Goal: Transaction & Acquisition: Purchase product/service

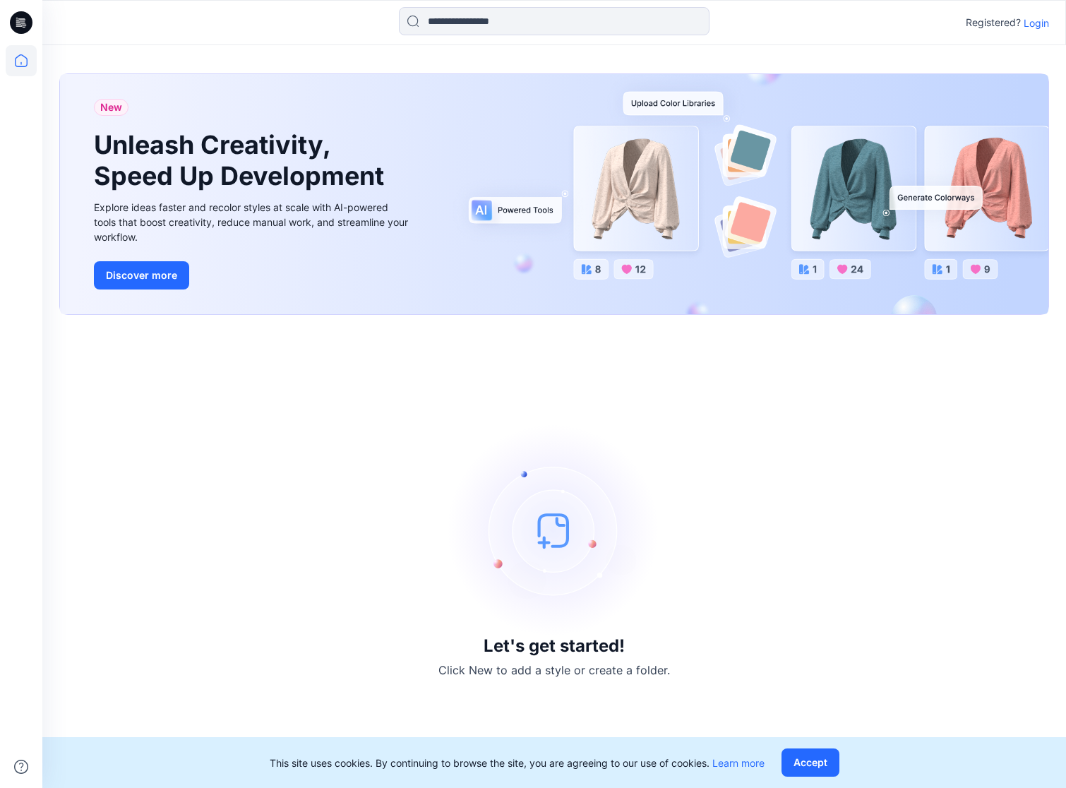
click at [1032, 19] on p "Login" at bounding box center [1035, 23] width 25 height 15
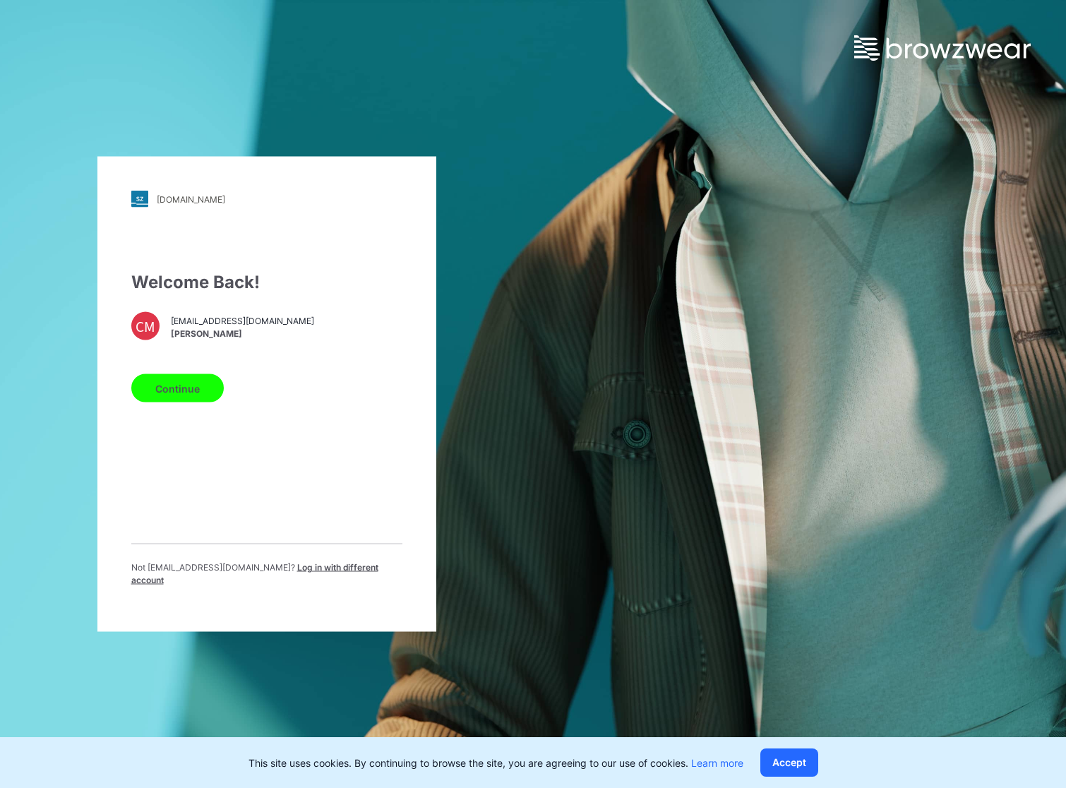
click at [196, 386] on button "Continue" at bounding box center [177, 388] width 92 height 28
click at [206, 391] on button "Continue" at bounding box center [177, 388] width 92 height 28
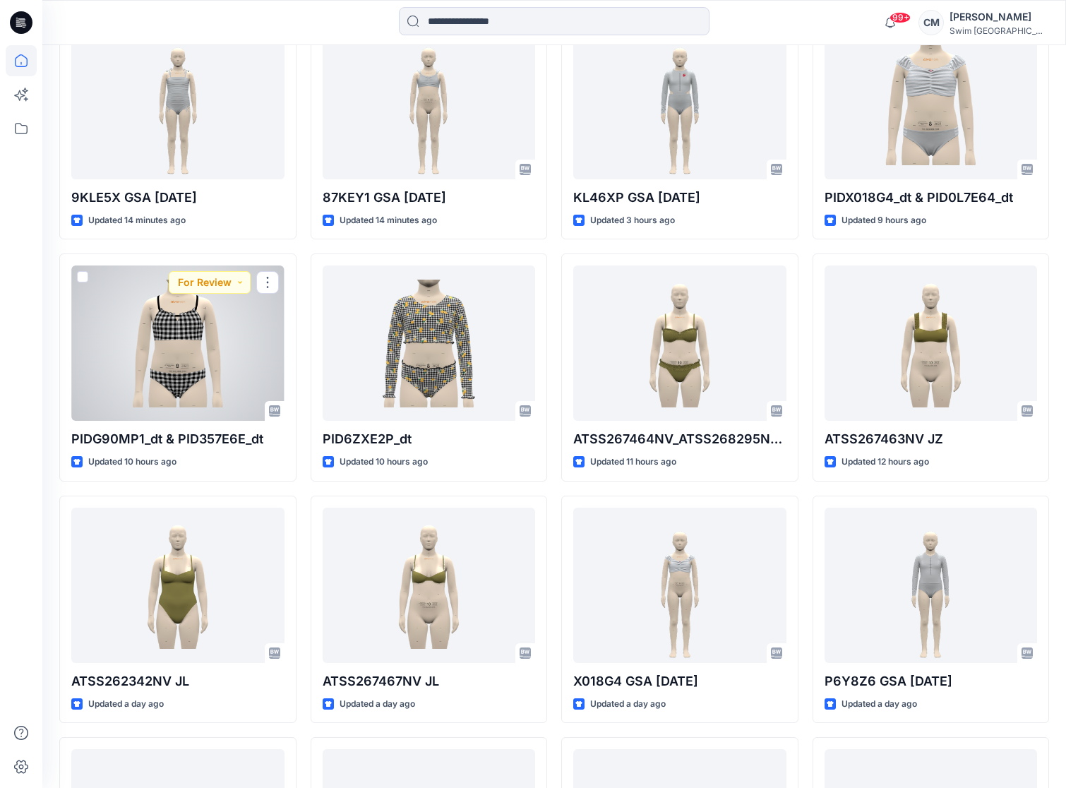
scroll to position [463, 0]
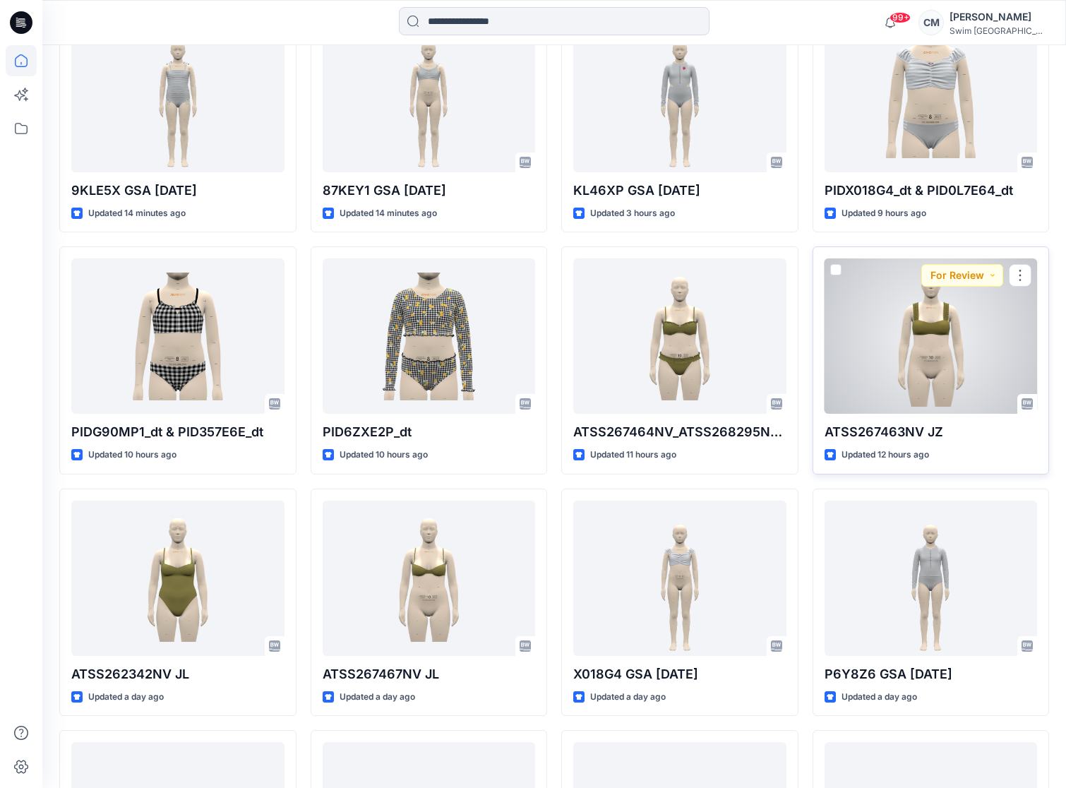
click at [895, 325] on div at bounding box center [930, 335] width 213 height 155
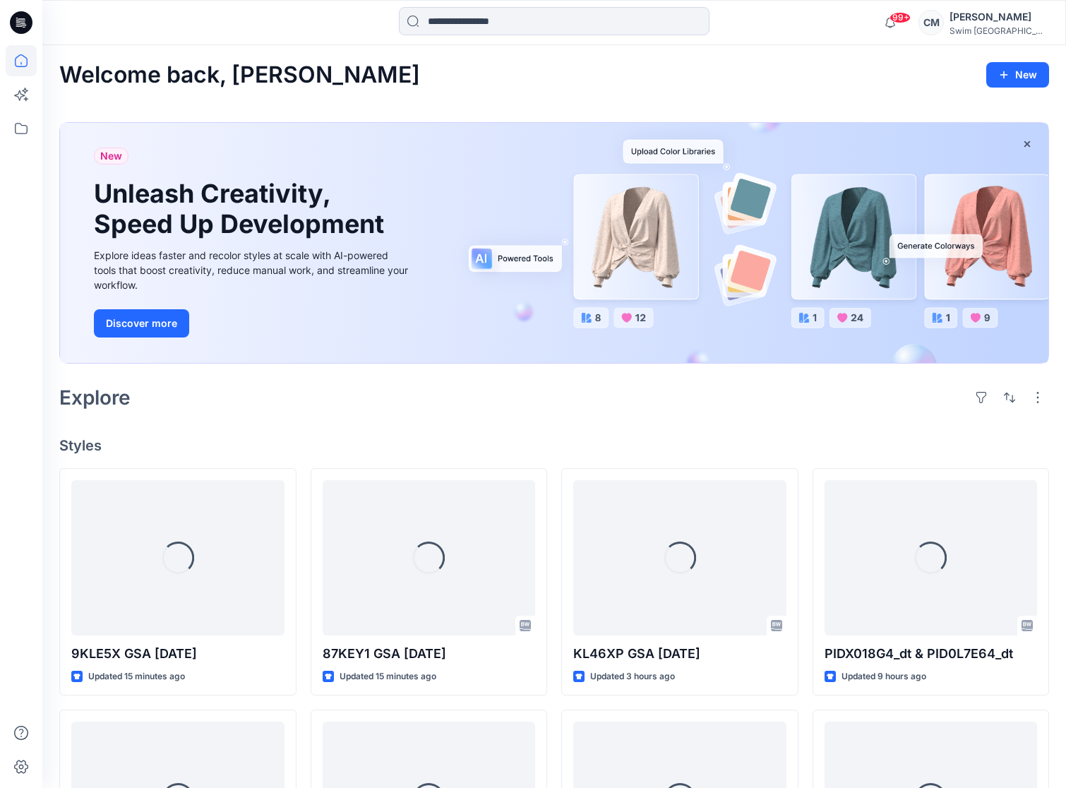
scroll to position [463, 0]
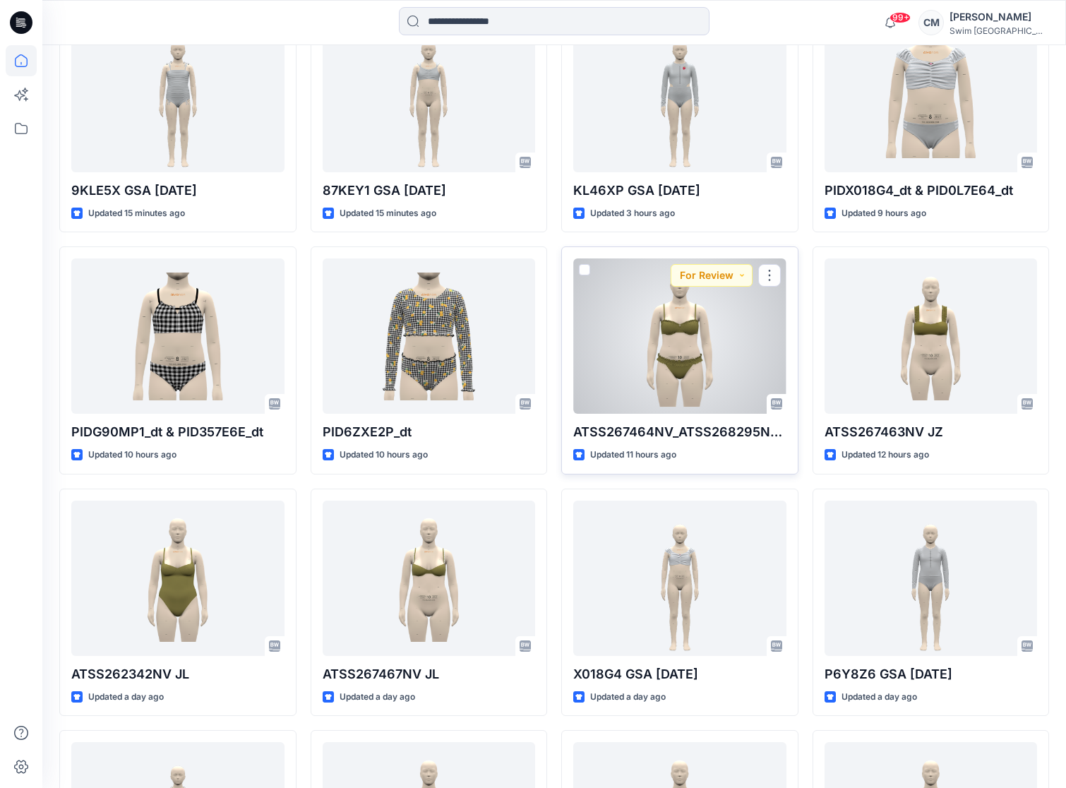
click at [648, 320] on div at bounding box center [679, 335] width 213 height 155
